Goal: Complete application form

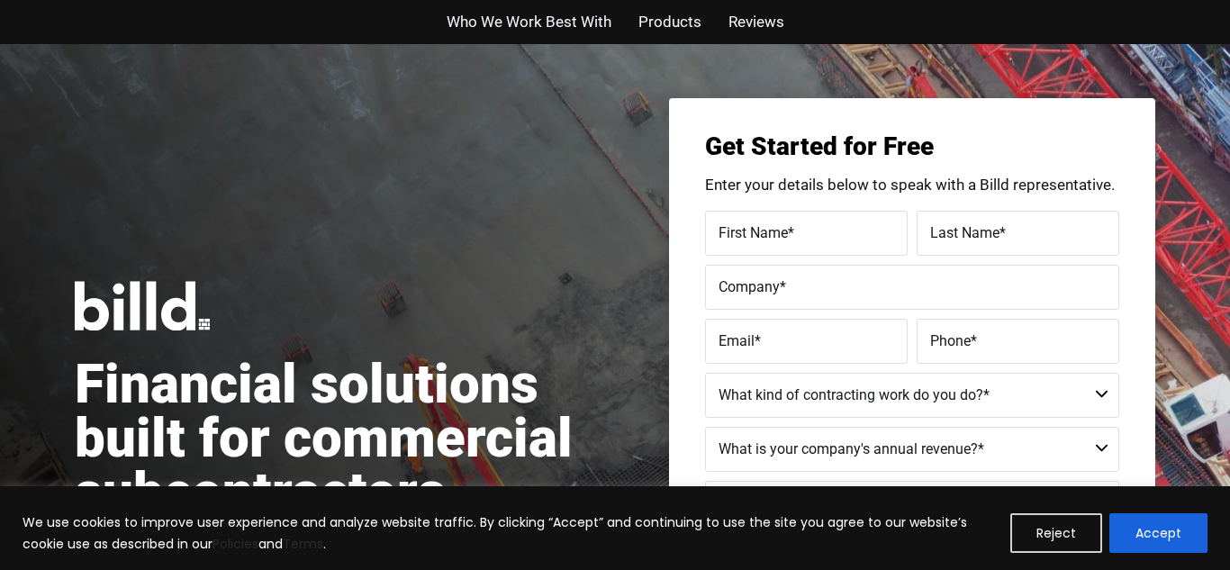
scroll to position [1472, 0]
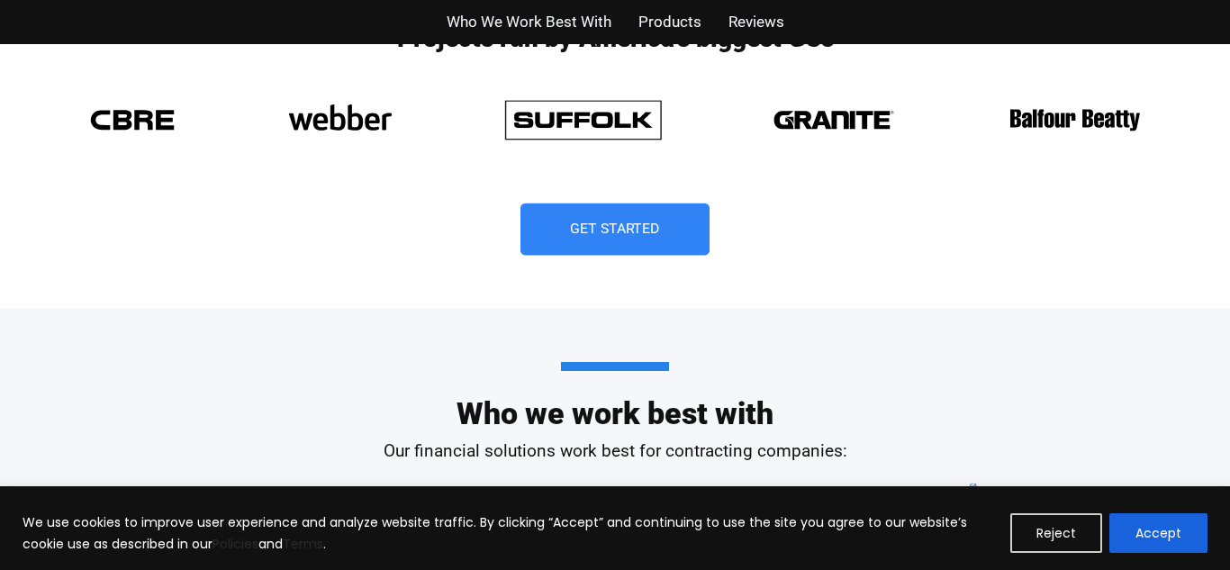
click at [599, 237] on link "Get Started" at bounding box center [615, 230] width 189 height 52
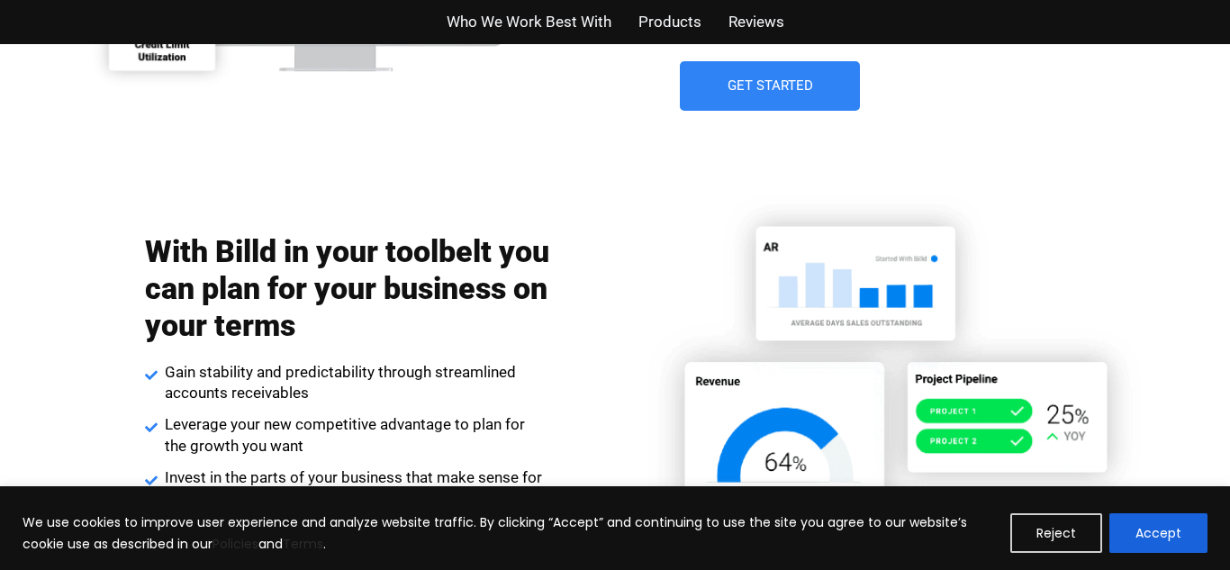
scroll to position [2881, 0]
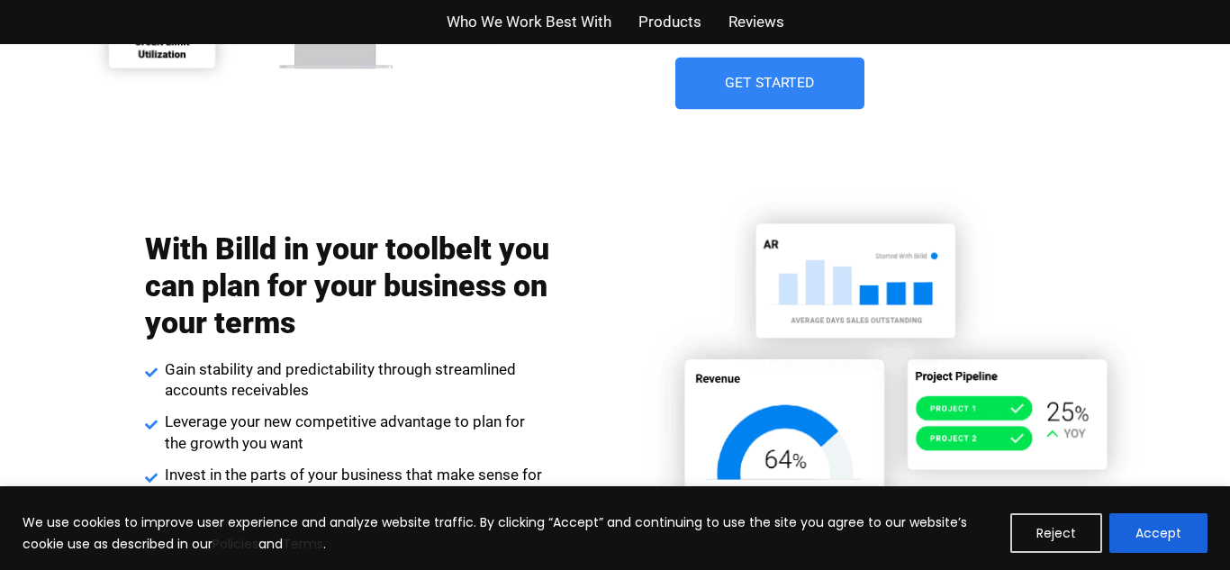
click at [773, 95] on link "Get Started" at bounding box center [770, 84] width 189 height 52
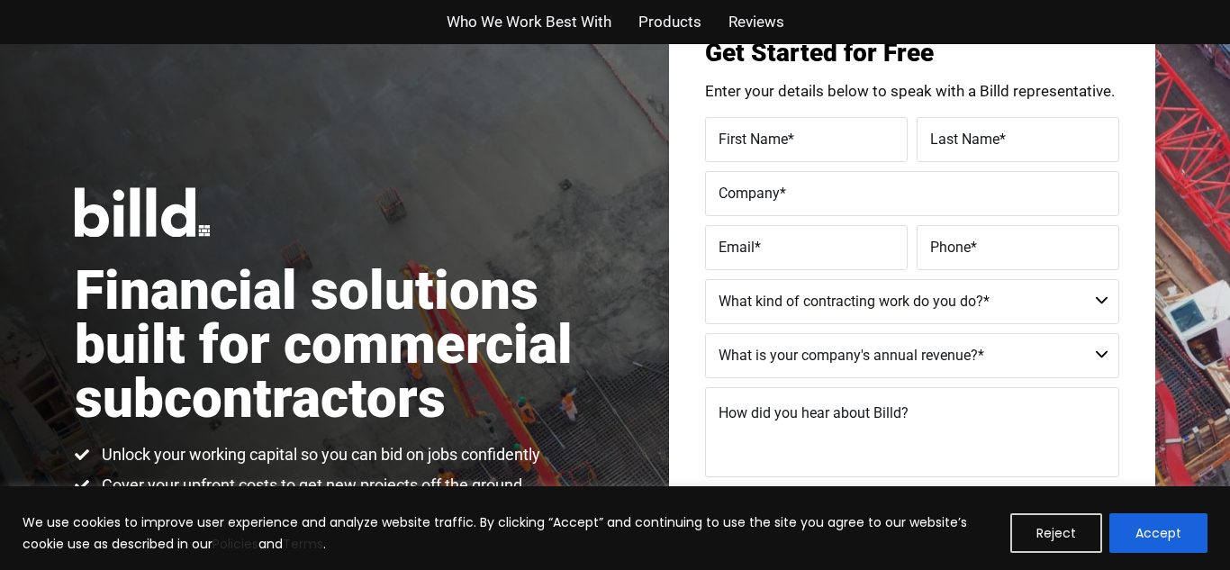
scroll to position [44, 0]
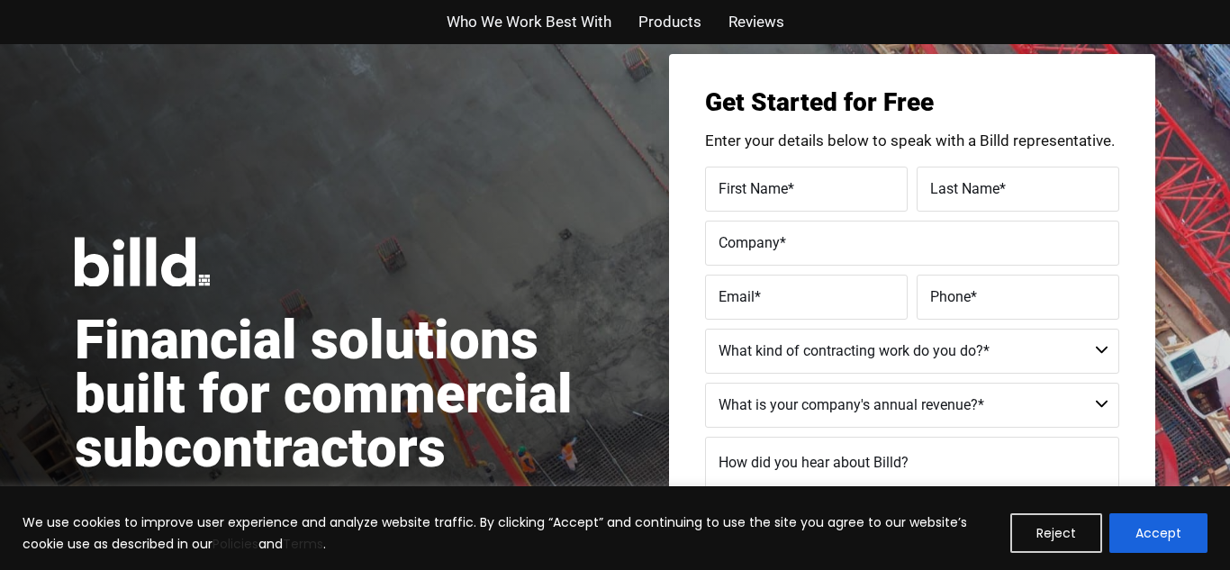
click at [743, 186] on span "First Name" at bounding box center [753, 187] width 69 height 17
click at [743, 186] on input "First Name *" at bounding box center [806, 189] width 203 height 45
type input "[PERSON_NAME]"
click at [951, 195] on span "Last Name" at bounding box center [964, 187] width 69 height 17
click at [951, 195] on input "Last Name *" at bounding box center [1018, 189] width 203 height 45
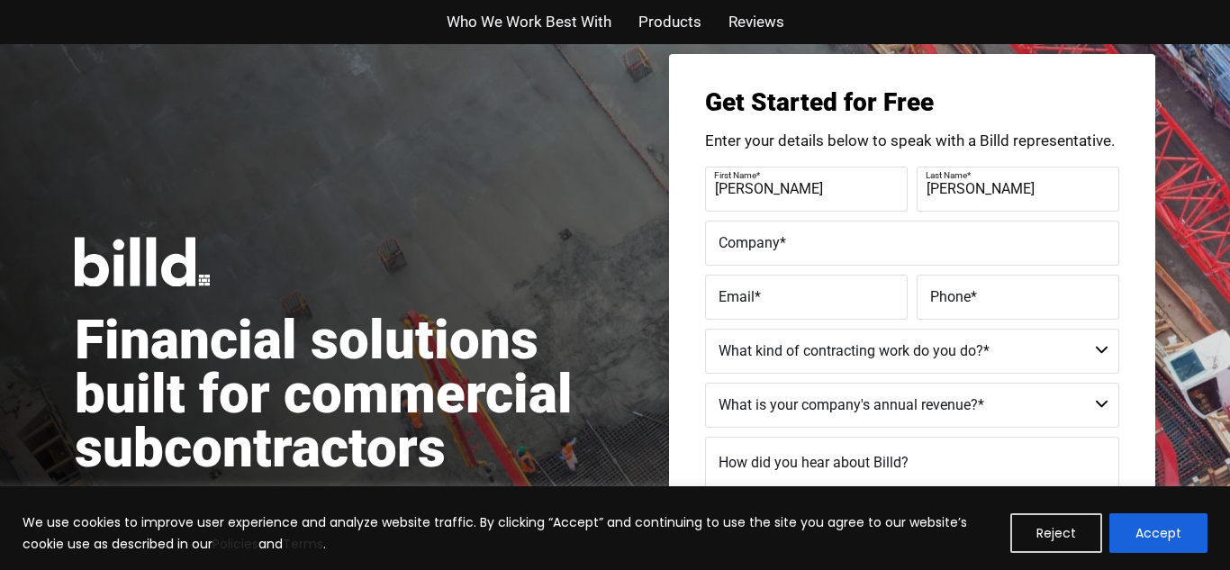
type input "[PERSON_NAME]"
click at [753, 241] on span "Company" at bounding box center [749, 241] width 61 height 17
click at [753, 241] on input "Company *" at bounding box center [912, 243] width 414 height 45
type input "[PERSON_NAME]"
type input "[PERSON_NAME] Underground"
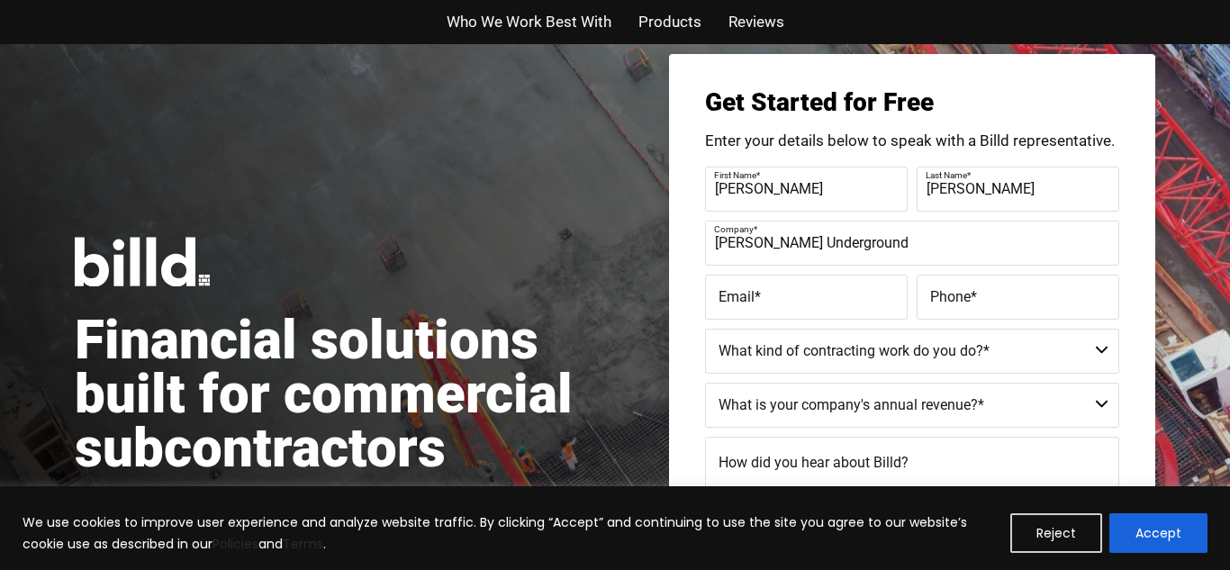
click at [749, 293] on span "Email" at bounding box center [737, 295] width 36 height 17
click at [749, 293] on input "Email *" at bounding box center [806, 297] width 203 height 45
type input "[PERSON_NAME][EMAIL_ADDRESS][PERSON_NAME][DOMAIN_NAME]"
click at [956, 294] on span "Phone" at bounding box center [950, 295] width 41 height 17
click at [956, 294] on input "Phone *" at bounding box center [1018, 297] width 203 height 45
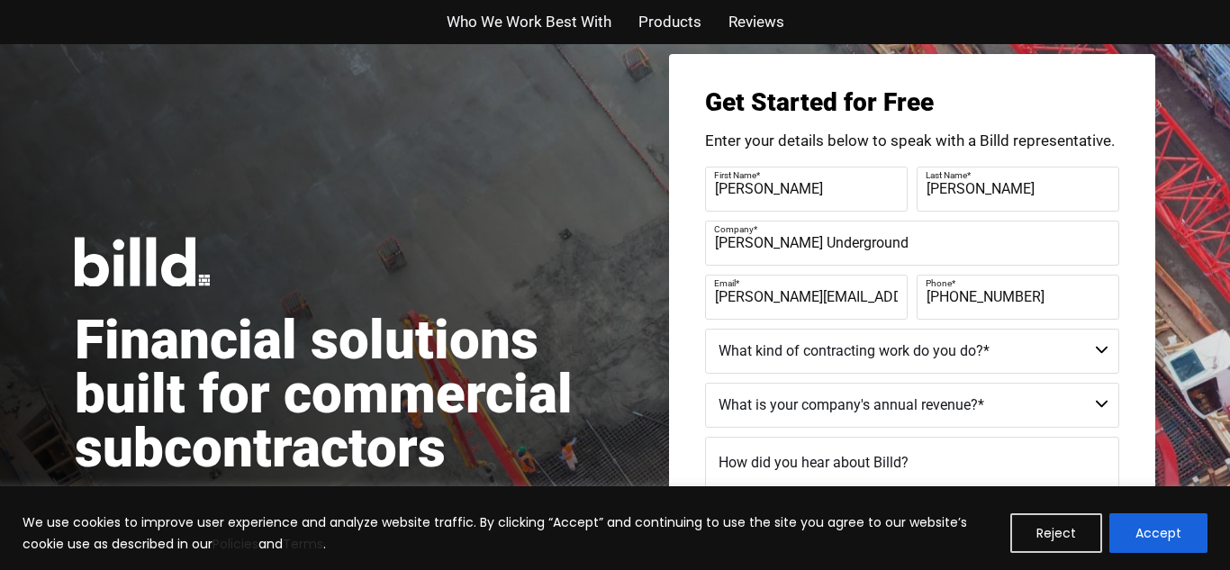
type input "[PHONE_NUMBER]"
click at [1104, 349] on select "Commercial Commercial and Residential Residential Not a Contractor" at bounding box center [912, 351] width 414 height 45
select select "Commercial and Residential"
click at [705, 329] on select "Commercial Commercial and Residential Residential Not a Contractor" at bounding box center [912, 351] width 414 height 45
click at [1099, 404] on select "$40M + $25M - $40M $8M - $25M $4M - $8M $2M - $4M $1M - $2M Less than $1M" at bounding box center [912, 405] width 414 height 45
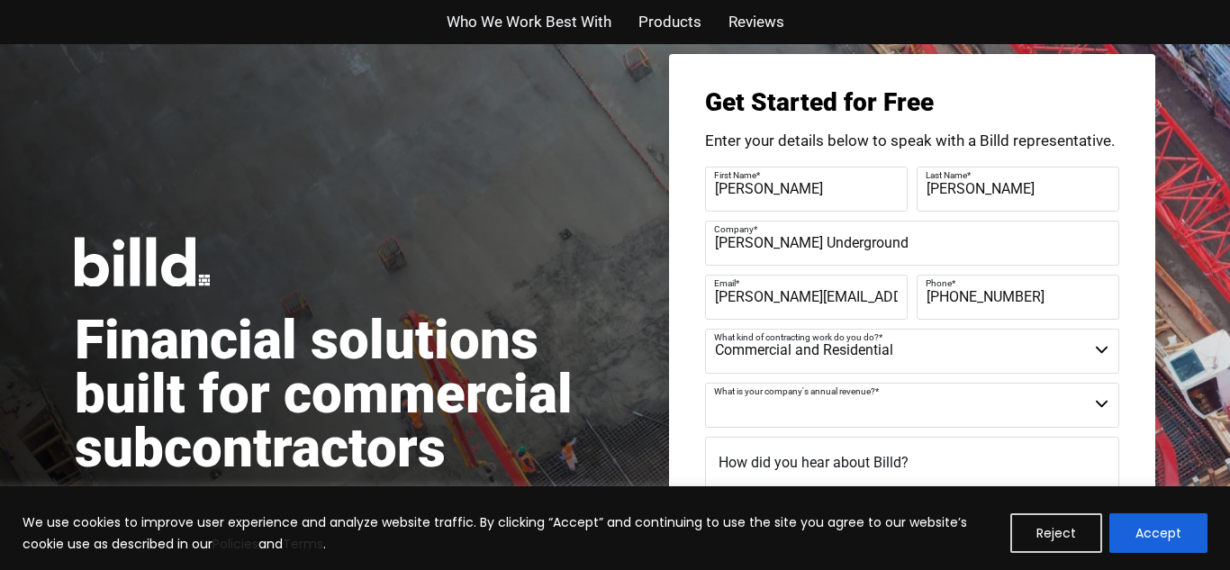
select select "$2M - $4M"
click at [705, 383] on select "$40M + $25M - $40M $8M - $25M $4M - $8M $2M - $4M $1M - $2M Less than $1M" at bounding box center [912, 405] width 414 height 45
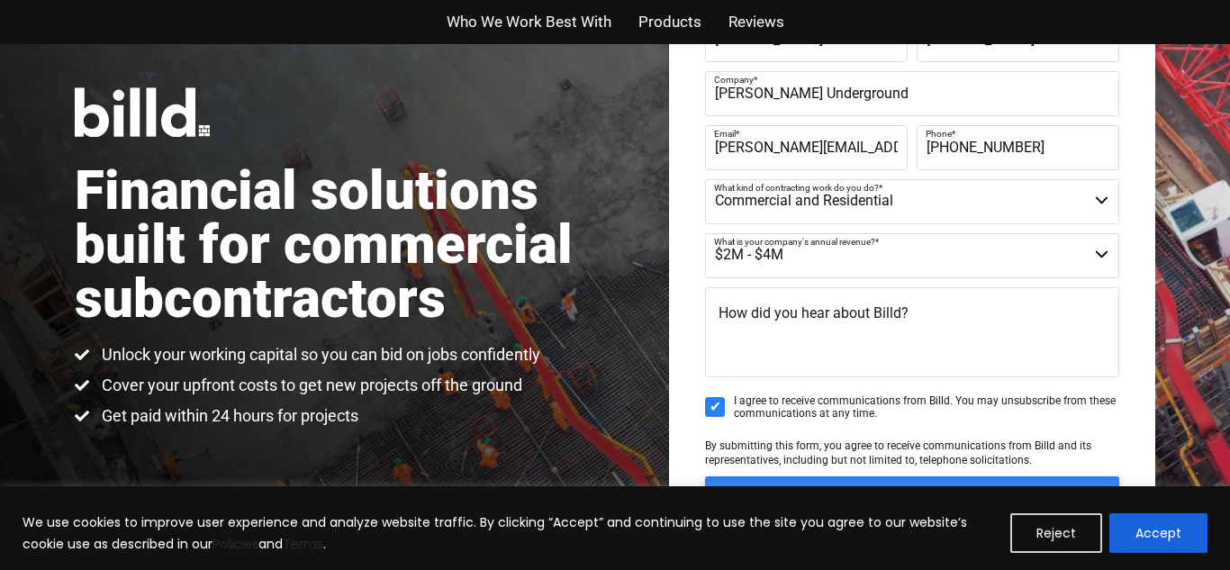
scroll to position [197, 0]
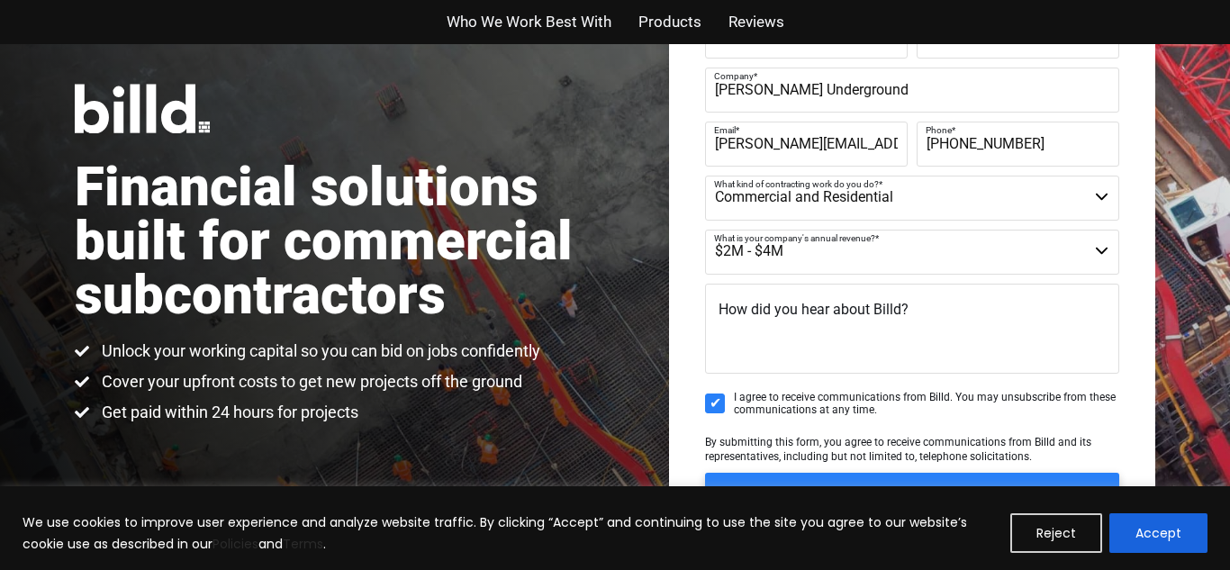
click at [727, 313] on span "How did you hear about Billd?" at bounding box center [814, 309] width 190 height 17
click at [727, 313] on textarea "How did you hear about Billd?" at bounding box center [912, 329] width 414 height 90
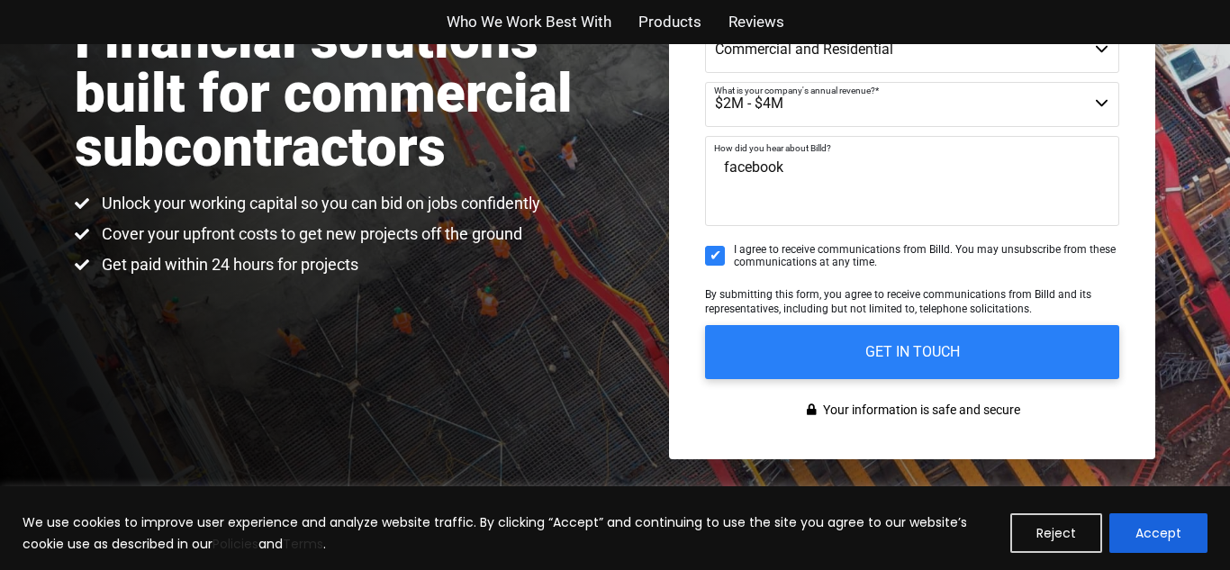
scroll to position [354, 0]
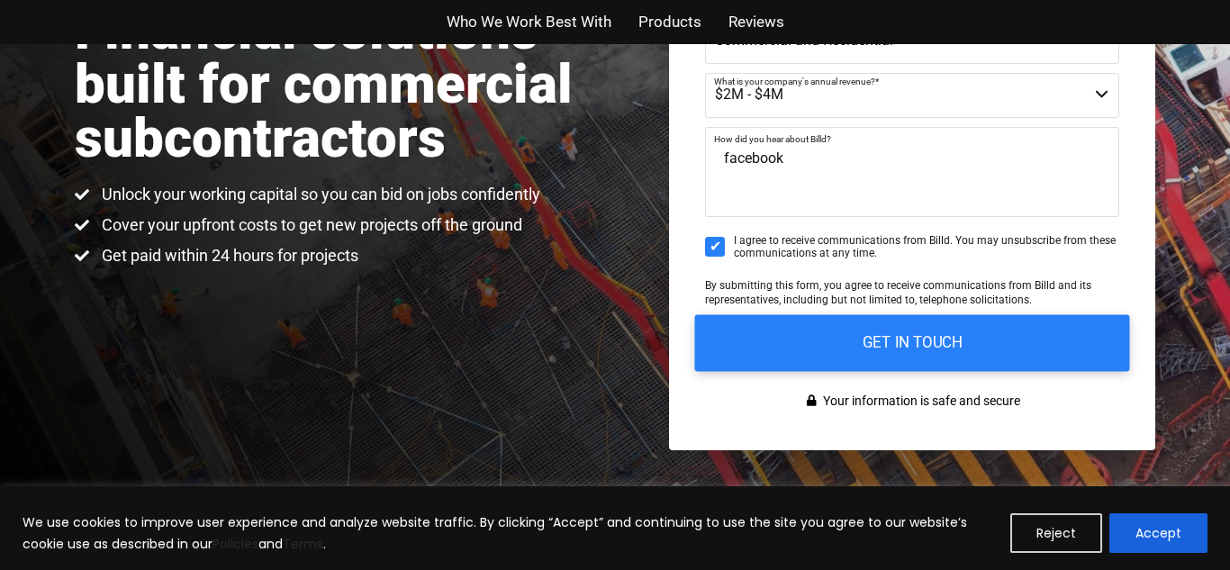
type textarea "facebook"
click at [891, 345] on input "GET IN TOUCH" at bounding box center [912, 342] width 435 height 57
